Goal: Information Seeking & Learning: Learn about a topic

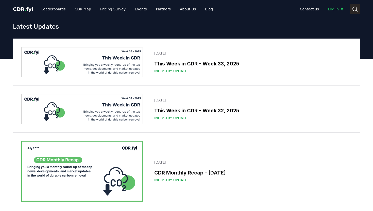
click at [356, 11] on circle at bounding box center [355, 9] width 4 height 4
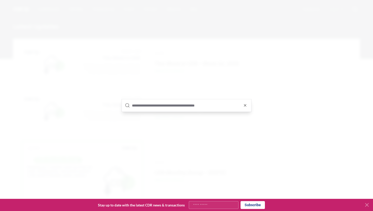
click at [193, 107] on input "text" at bounding box center [190, 105] width 116 height 12
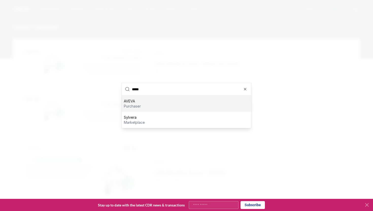
type input "*****"
click at [143, 102] on div "AVEVA purchaser" at bounding box center [186, 104] width 129 height 16
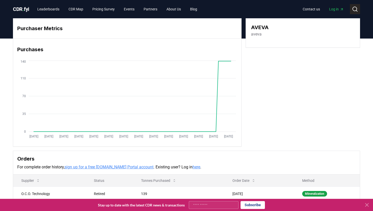
click at [356, 8] on circle at bounding box center [355, 9] width 4 height 4
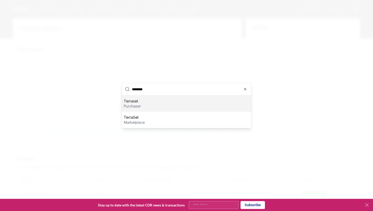
type input "********"
click at [148, 103] on div "Terraset purchaser" at bounding box center [186, 104] width 129 height 16
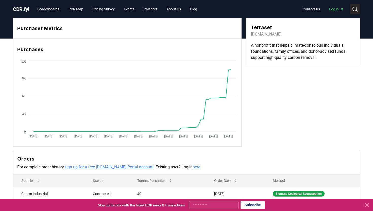
click at [354, 11] on icon at bounding box center [355, 9] width 6 height 6
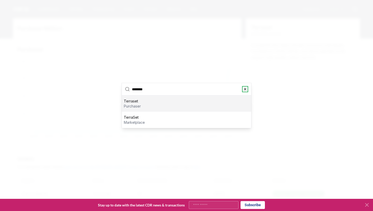
click at [245, 89] on icon "button" at bounding box center [245, 89] width 4 height 4
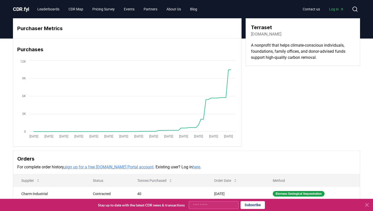
click at [261, 87] on div "Purchaser Metrics Purchases Jan 2019 Jul 2019 Jan 2020 Jul 2020 Jan 2021 Jul 20…" at bounding box center [186, 82] width 347 height 128
click at [354, 9] on icon at bounding box center [355, 9] width 6 height 6
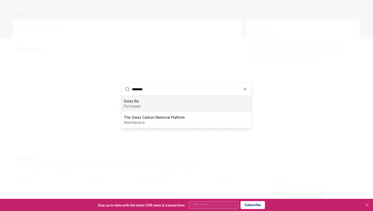
type input "********"
click at [143, 104] on div "Swiss Re purchaser" at bounding box center [186, 104] width 129 height 16
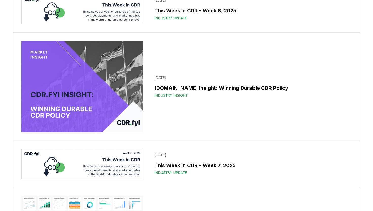
scroll to position [3766, 0]
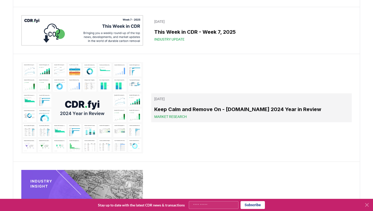
click at [205, 110] on h3 "Keep Calm and Remove On - [DOMAIN_NAME] 2024 Year in Review" at bounding box center [251, 110] width 194 height 8
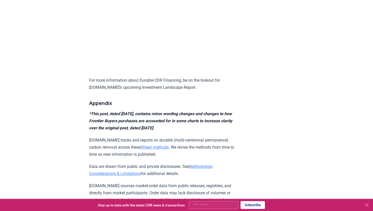
scroll to position [5012, 0]
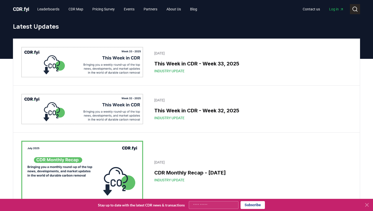
click at [356, 6] on button "Search" at bounding box center [355, 9] width 10 height 10
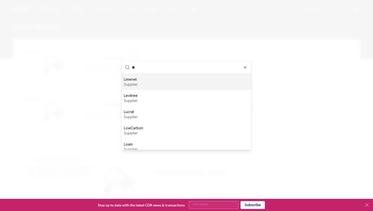
type input "***"
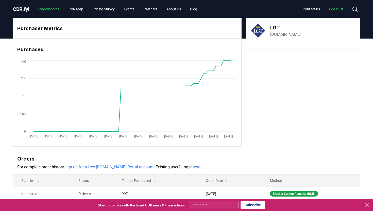
click at [48, 8] on link "Leaderboards" at bounding box center [48, 9] width 30 height 9
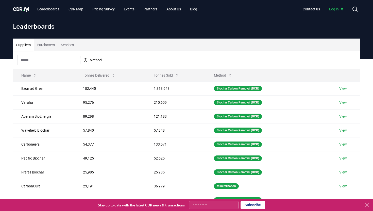
click at [62, 62] on input at bounding box center [47, 60] width 61 height 10
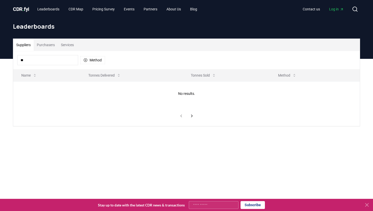
type input "*"
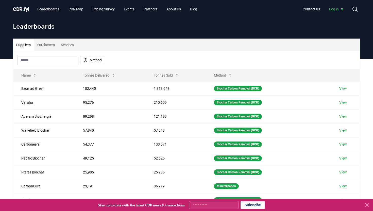
click at [52, 45] on button "Purchasers" at bounding box center [46, 45] width 24 height 12
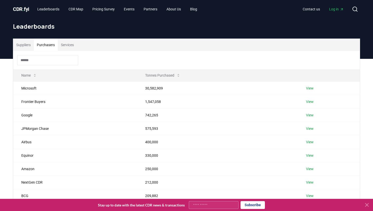
click at [40, 59] on input at bounding box center [47, 60] width 61 height 10
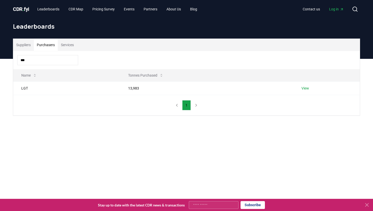
type input "***"
click at [304, 87] on link "View" at bounding box center [305, 88] width 8 height 5
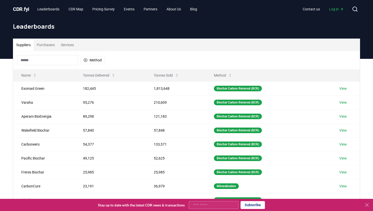
click at [50, 45] on button "Purchasers" at bounding box center [46, 45] width 24 height 12
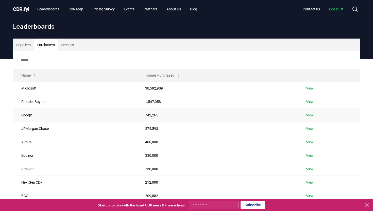
click at [309, 117] on link "View" at bounding box center [310, 115] width 8 height 5
click at [309, 116] on link "View" at bounding box center [310, 115] width 8 height 5
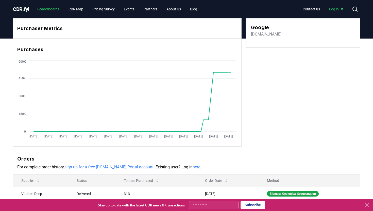
click at [45, 8] on link "Leaderboards" at bounding box center [48, 9] width 30 height 9
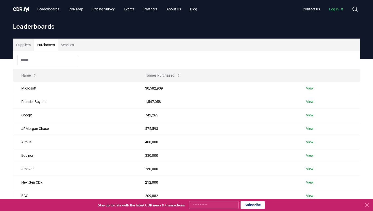
click at [54, 43] on button "Purchasers" at bounding box center [46, 45] width 24 height 12
click at [58, 56] on input at bounding box center [47, 60] width 61 height 10
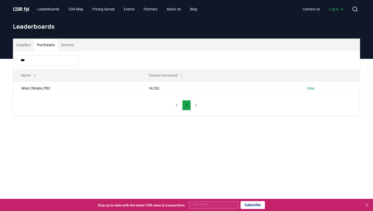
type input "***"
click at [16, 8] on span "CDR . fyi" at bounding box center [21, 9] width 16 height 6
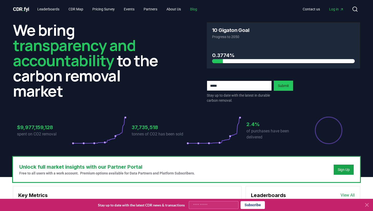
click at [199, 9] on link "Blog" at bounding box center [193, 9] width 15 height 9
